Goal: Information Seeking & Learning: Learn about a topic

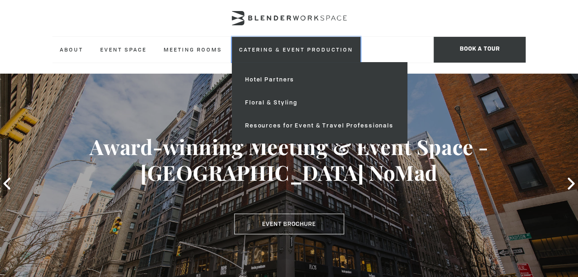
click at [261, 50] on link "Catering & Event Production" at bounding box center [296, 49] width 129 height 25
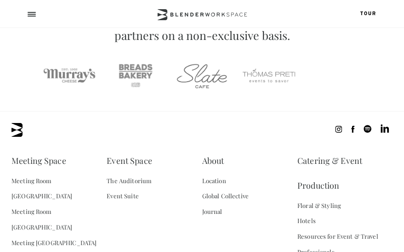
scroll to position [1392, 0]
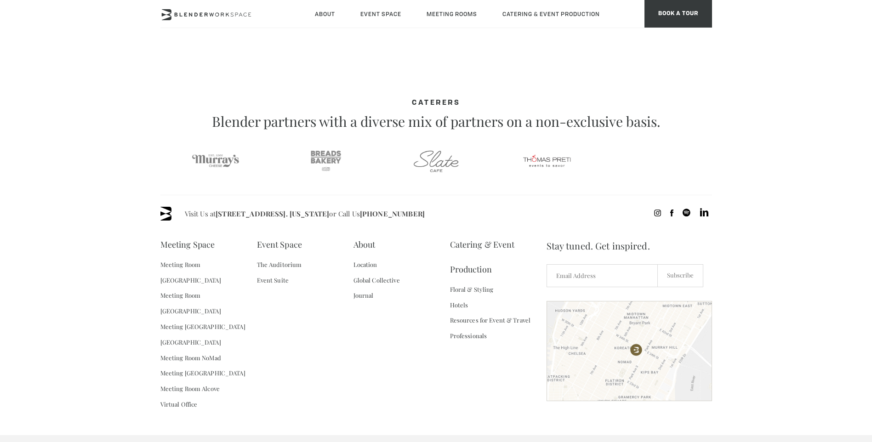
scroll to position [521, 0]
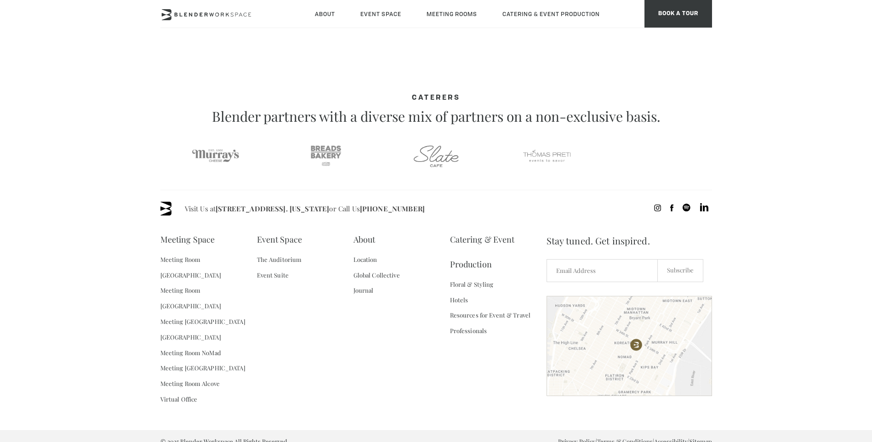
click at [153, 194] on footer "Visit Us at [STREET_ADDRESS]. [US_STATE] or Call Us [PHONE_NUMBER] Meeting Spac…" at bounding box center [436, 321] width 872 height 263
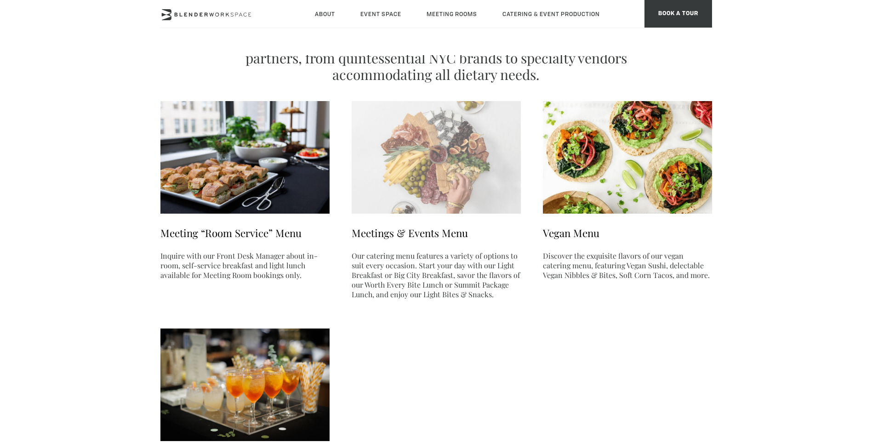
scroll to position [0, 0]
